Goal: Information Seeking & Learning: Learn about a topic

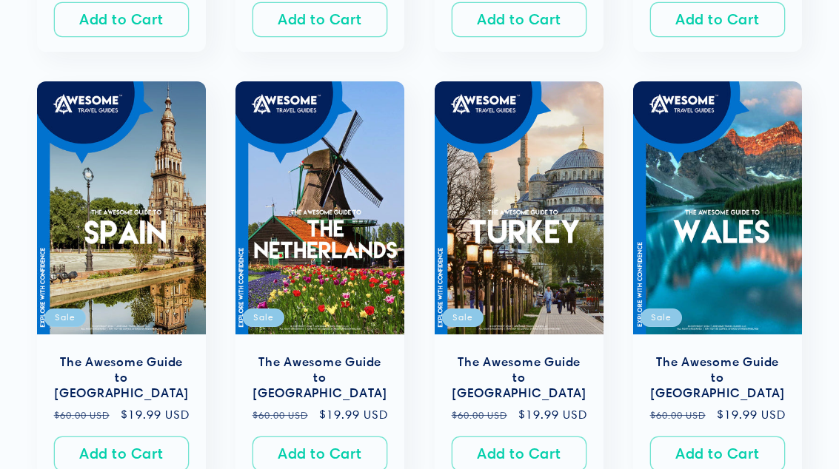
scroll to position [1121, 0]
click at [743, 355] on link "The Awesome Guide to [GEOGRAPHIC_DATA]" at bounding box center [717, 378] width 139 height 46
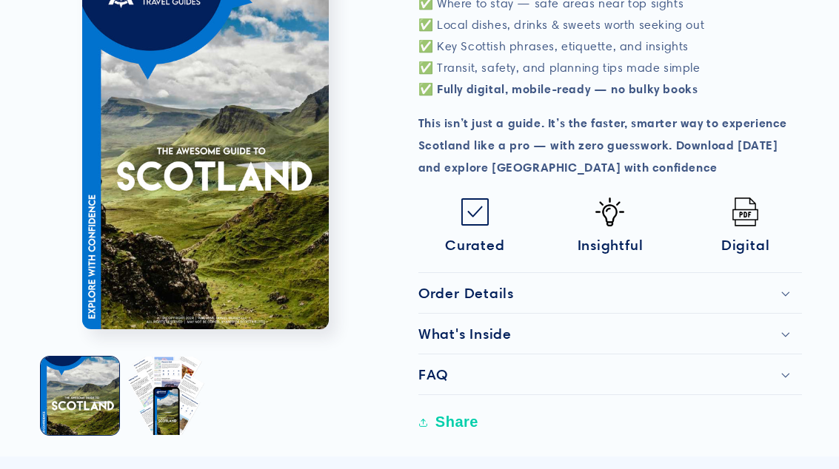
scroll to position [751, 0]
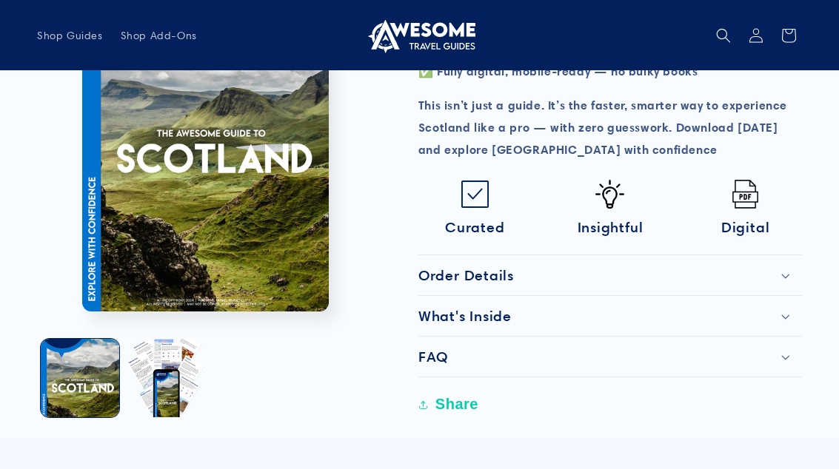
click at [622, 307] on div "What's Inside" at bounding box center [609, 316] width 383 height 18
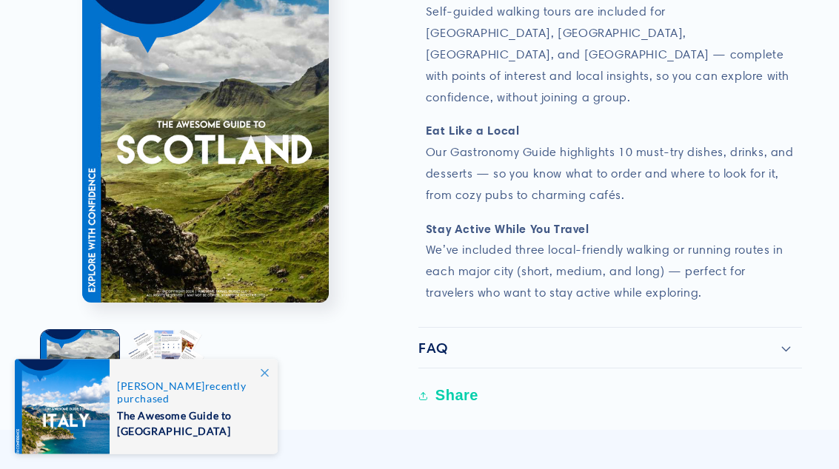
scroll to position [1595, 0]
click at [450, 339] on div "FAQ" at bounding box center [609, 348] width 383 height 18
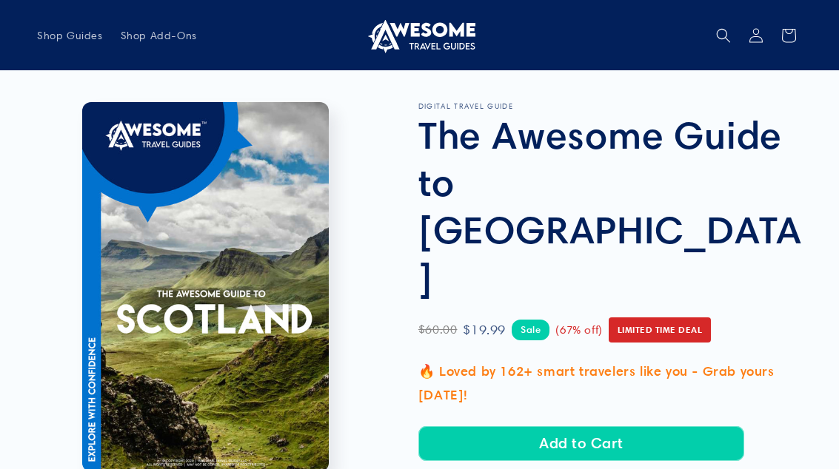
scroll to position [0, 0]
